Goal: Check status: Check status

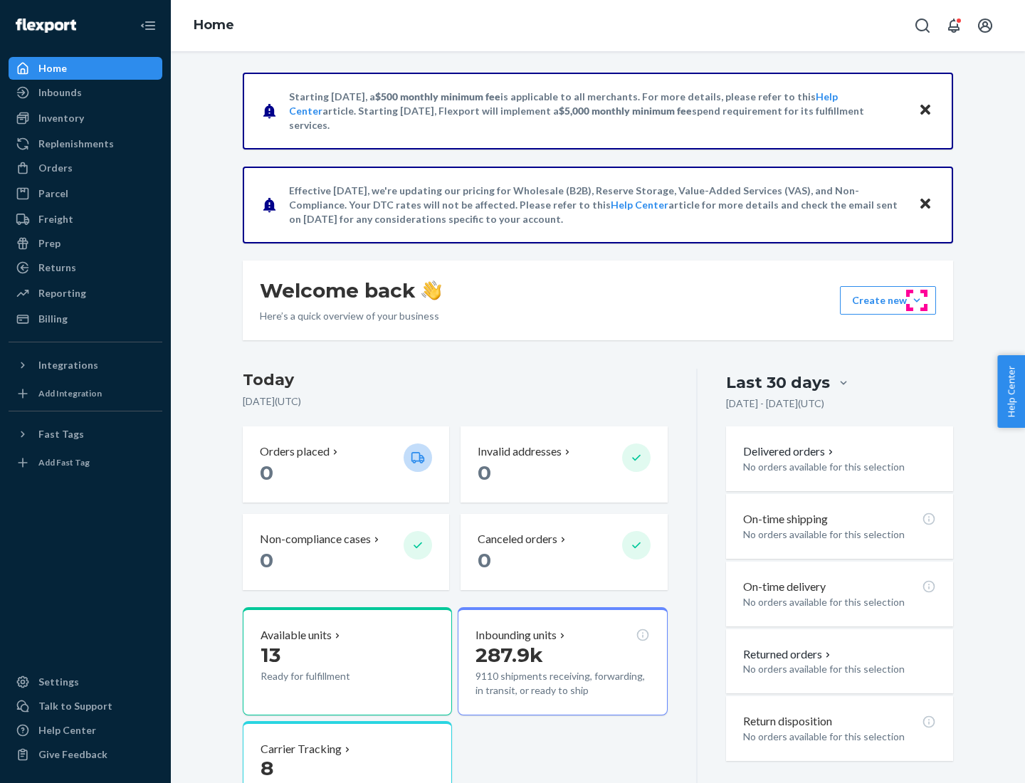
click at [917, 300] on button "Create new Create new inbound Create new order Create new product" at bounding box center [888, 300] width 96 height 28
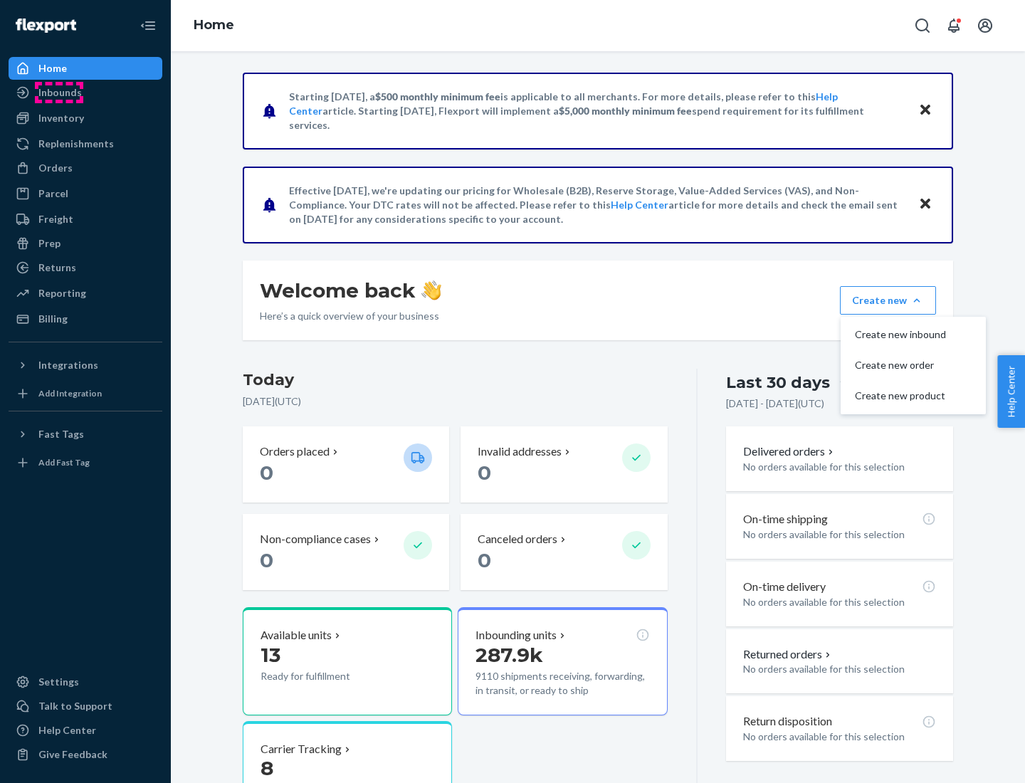
click at [59, 93] on div "Inbounds" at bounding box center [59, 92] width 43 height 14
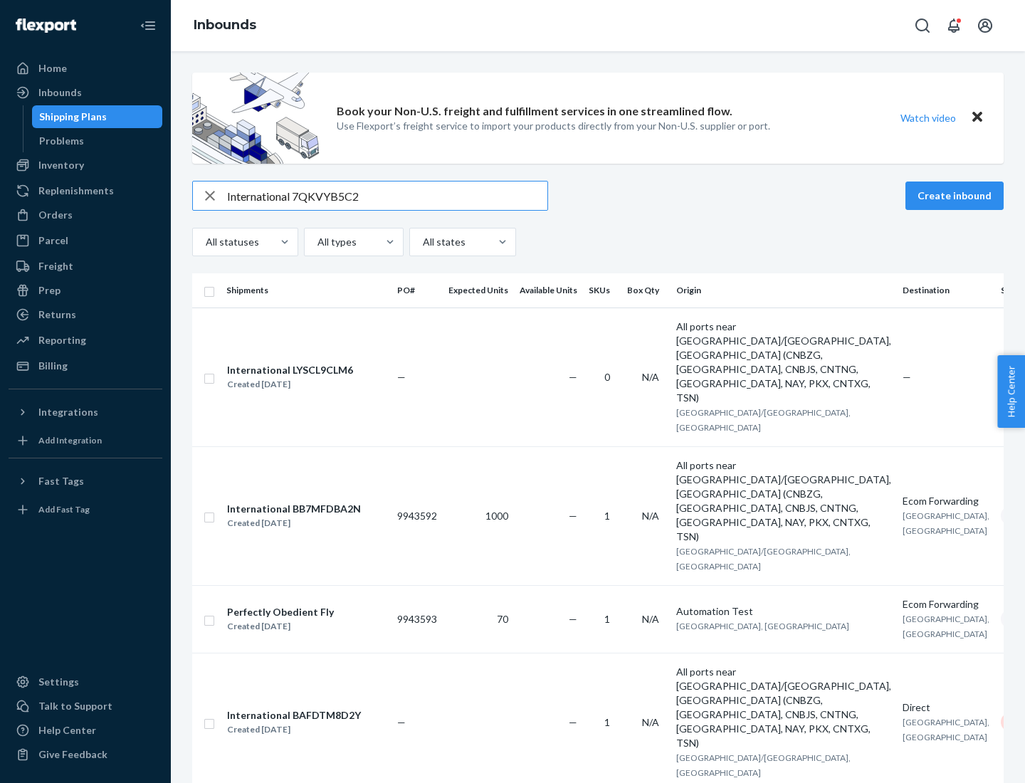
type input "International 7QKVYB5C29"
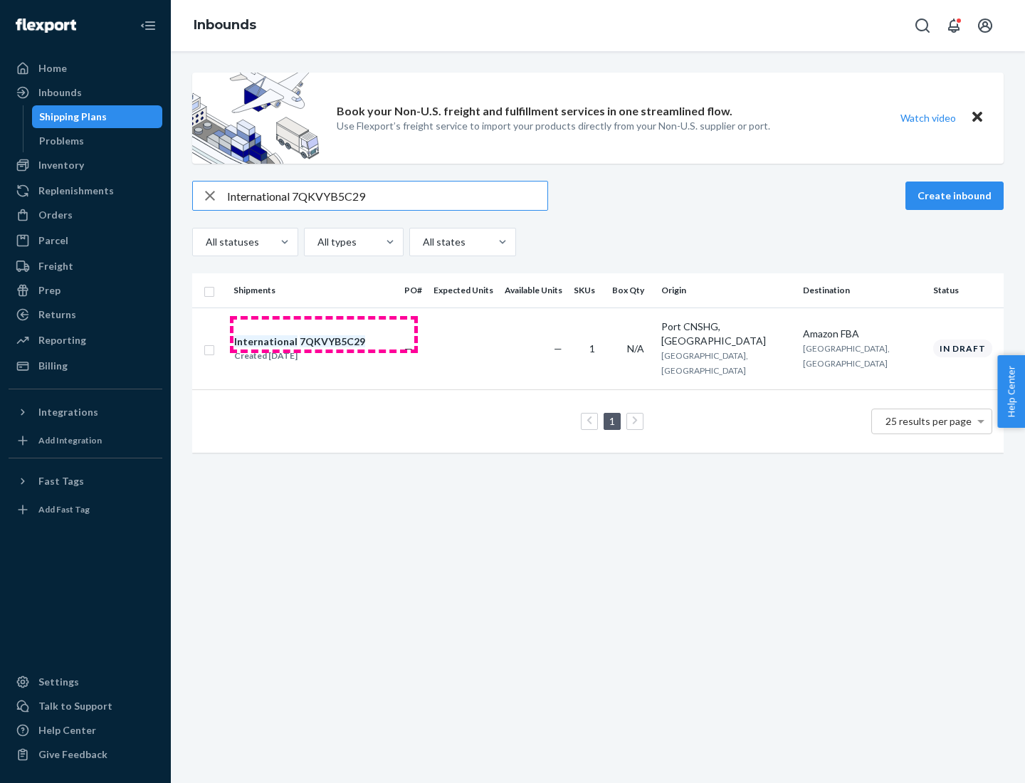
click at [324, 349] on div "Created [DATE]" at bounding box center [299, 356] width 131 height 14
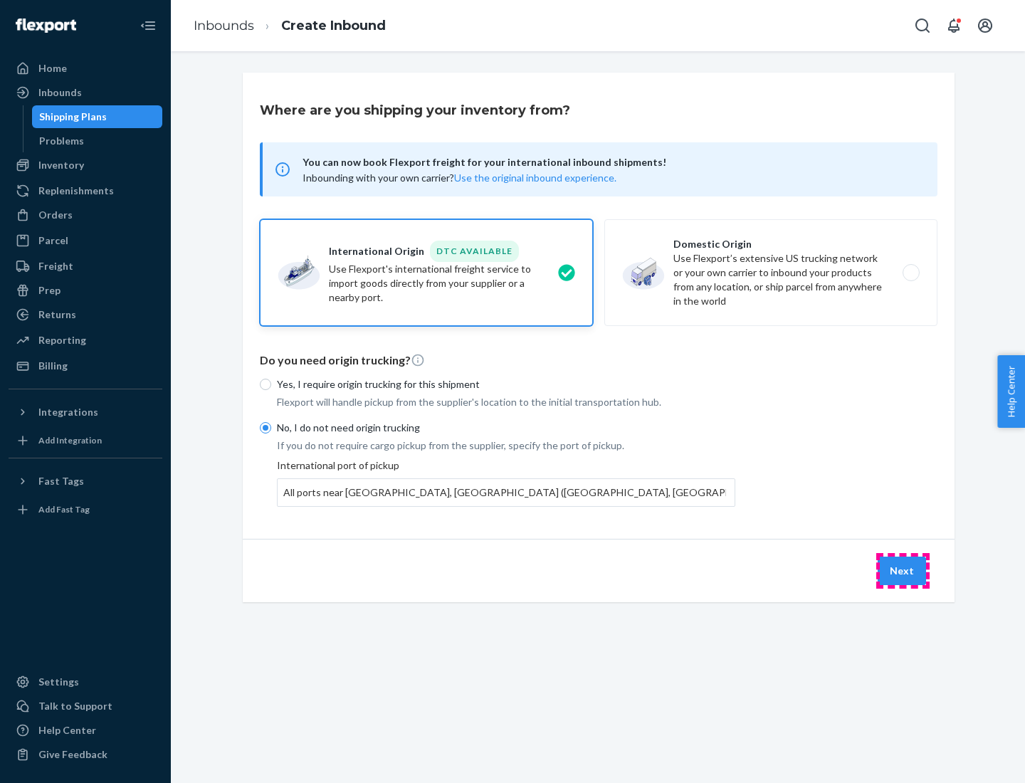
click at [903, 570] on button "Next" at bounding box center [902, 571] width 48 height 28
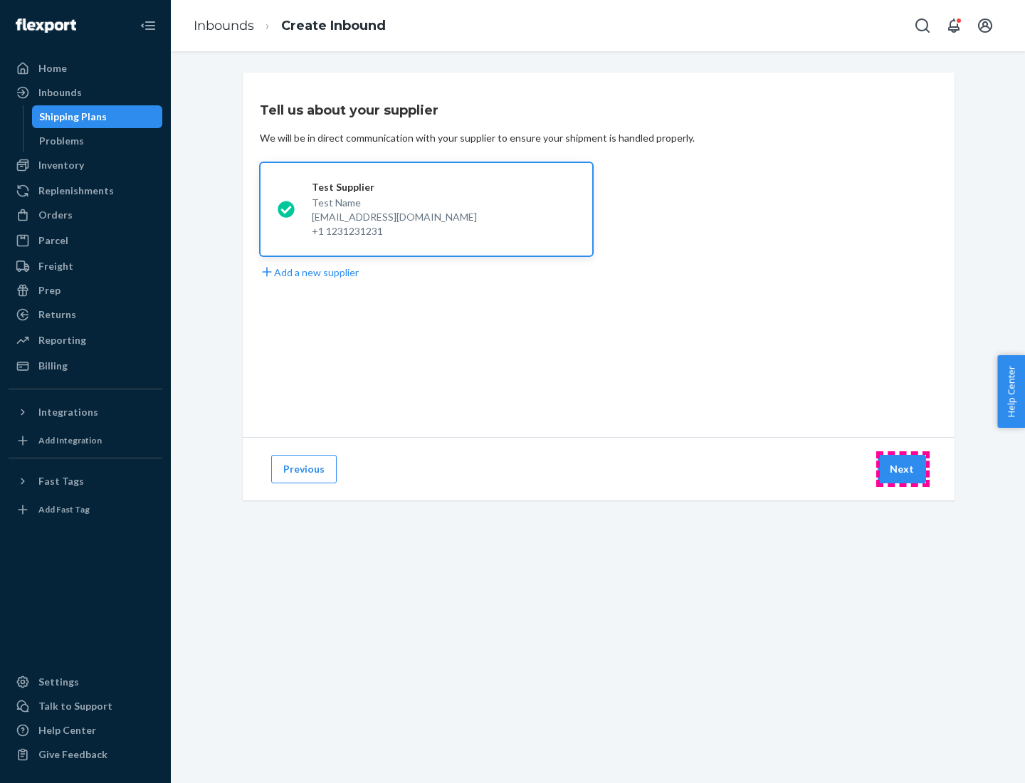
click at [903, 469] on button "Next" at bounding box center [902, 469] width 48 height 28
